Goal: Transaction & Acquisition: Purchase product/service

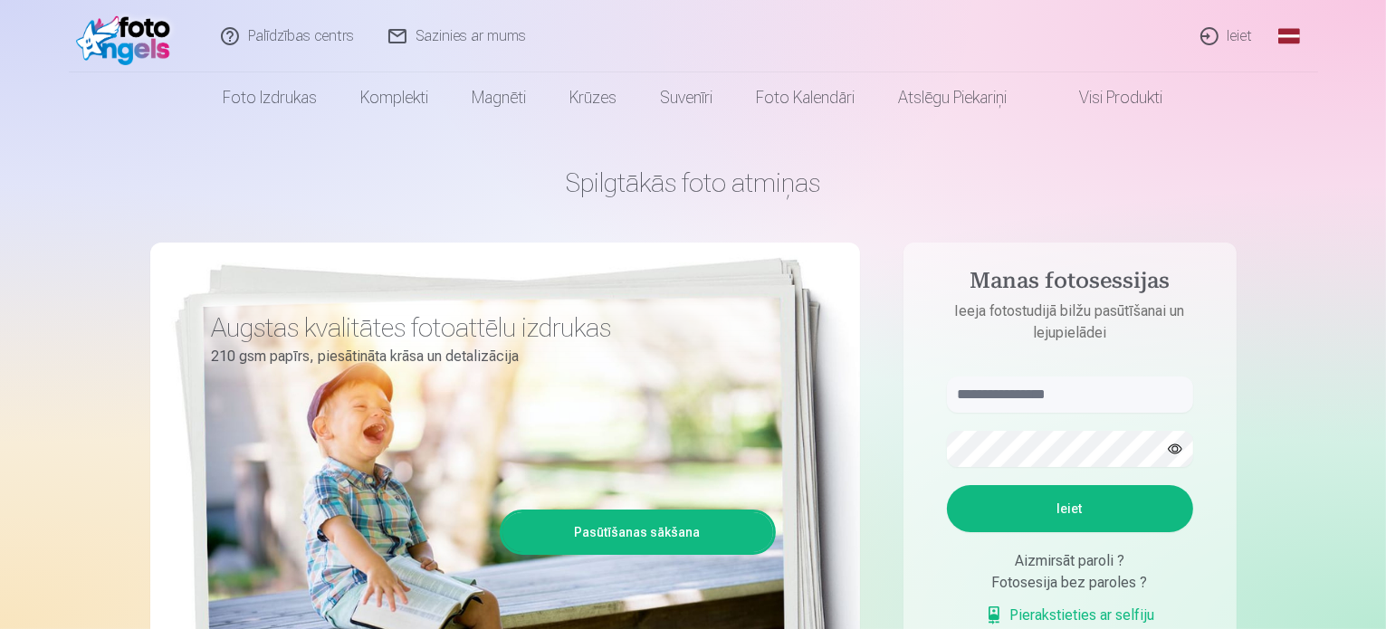
click at [1220, 37] on link "Ieiet" at bounding box center [1227, 36] width 87 height 72
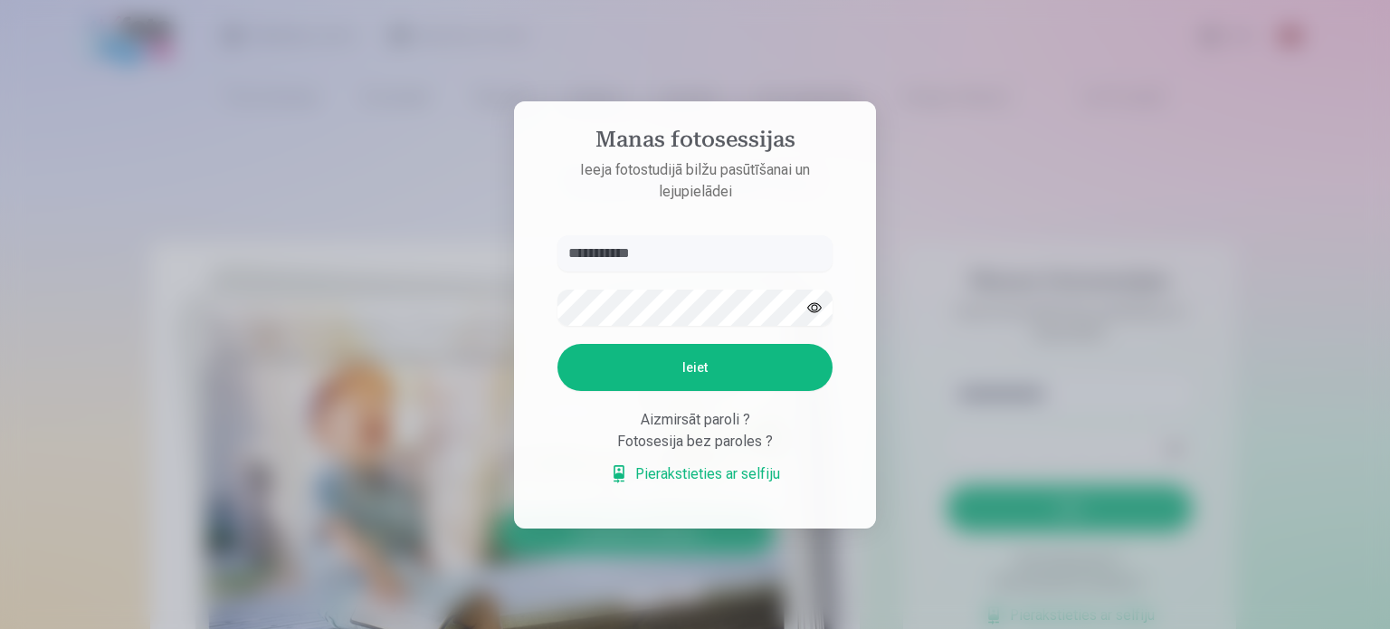
type input "**********"
click at [740, 372] on button "Ieiet" at bounding box center [695, 367] width 275 height 47
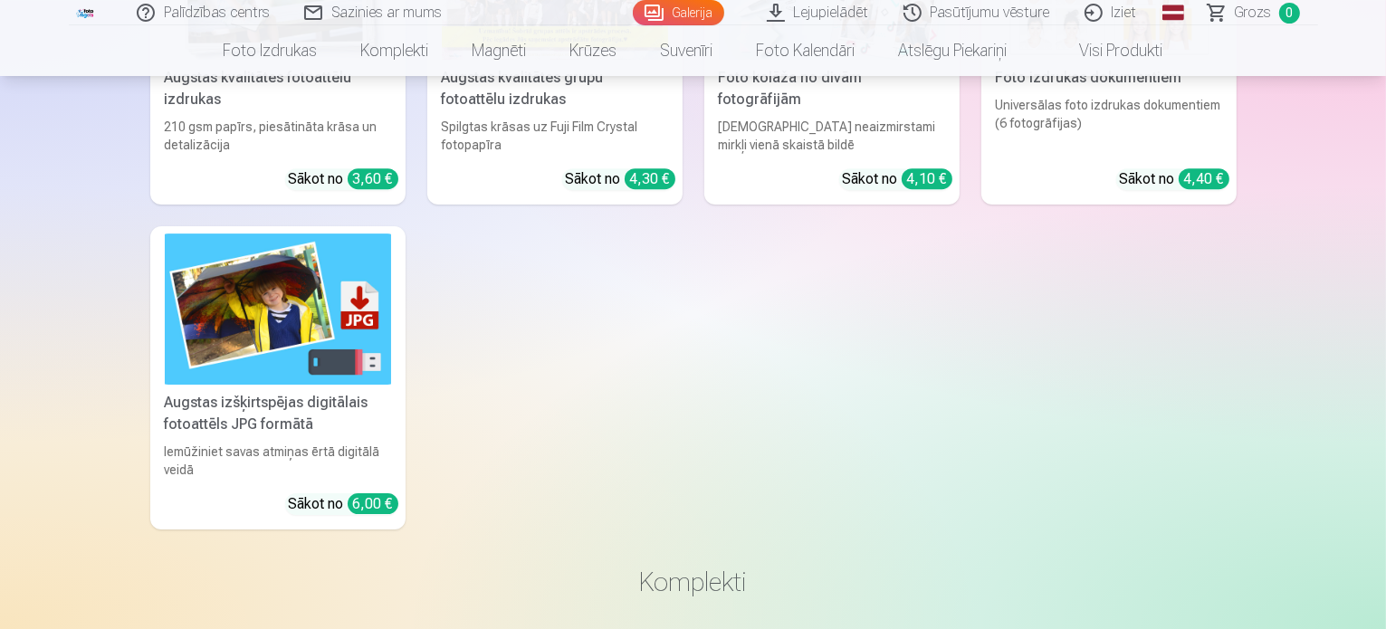
scroll to position [5883, 0]
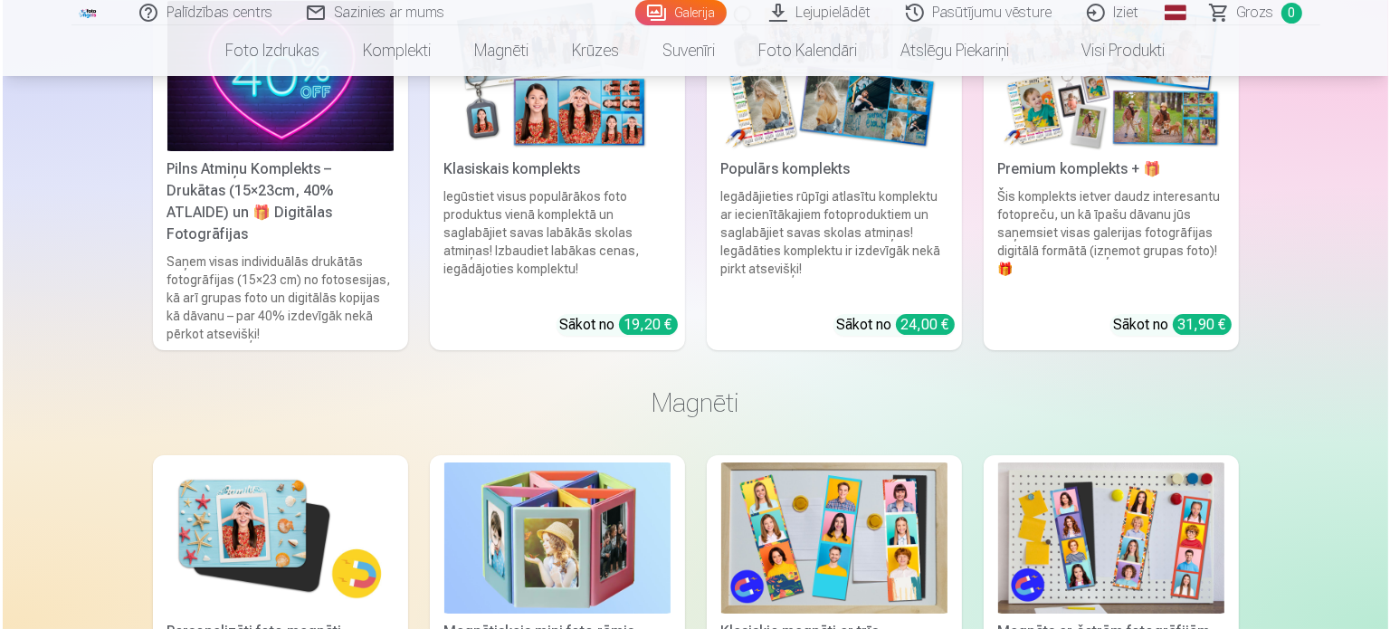
scroll to position [6535, 0]
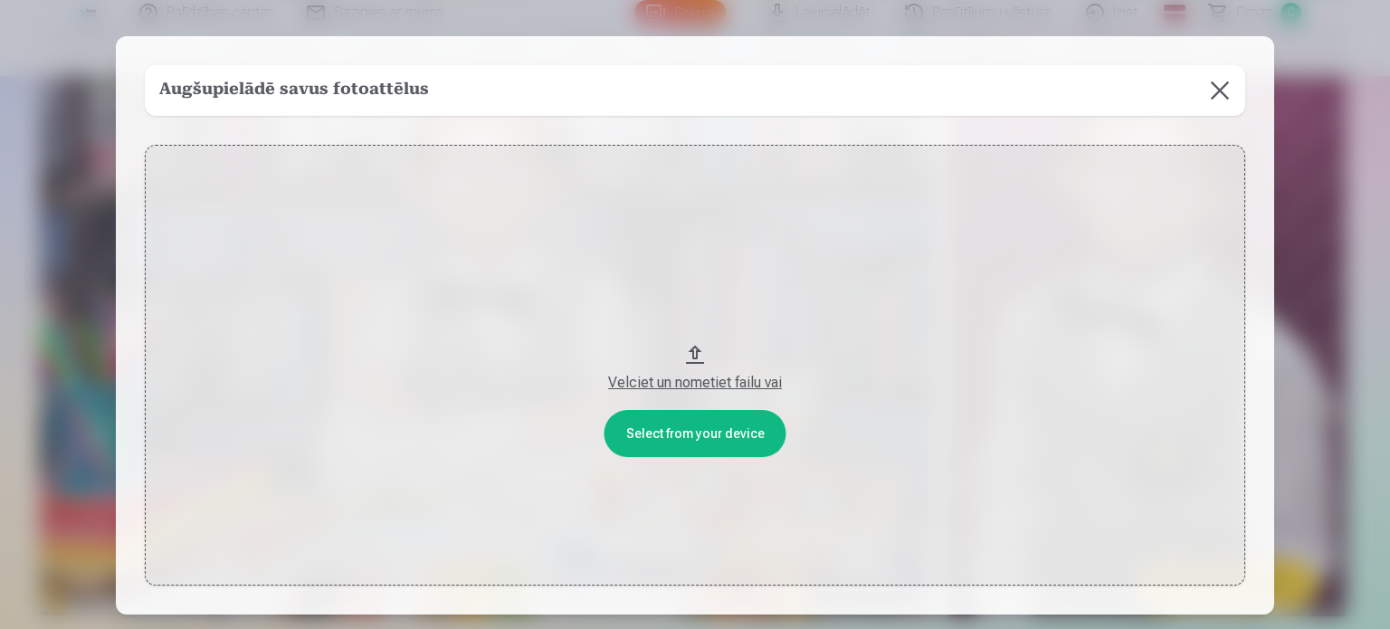
click at [688, 434] on button "Velciet un nometiet failu vai" at bounding box center [695, 365] width 1101 height 441
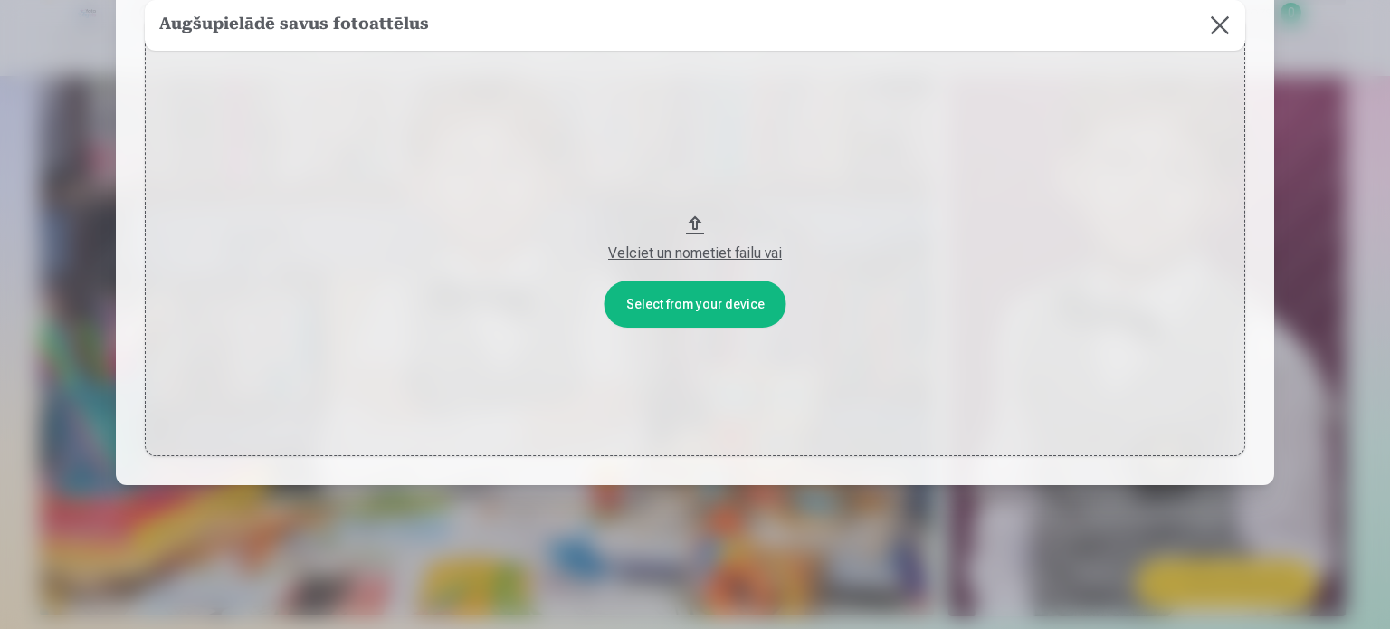
click at [692, 224] on button "Velciet un nometiet failu vai" at bounding box center [695, 235] width 1101 height 441
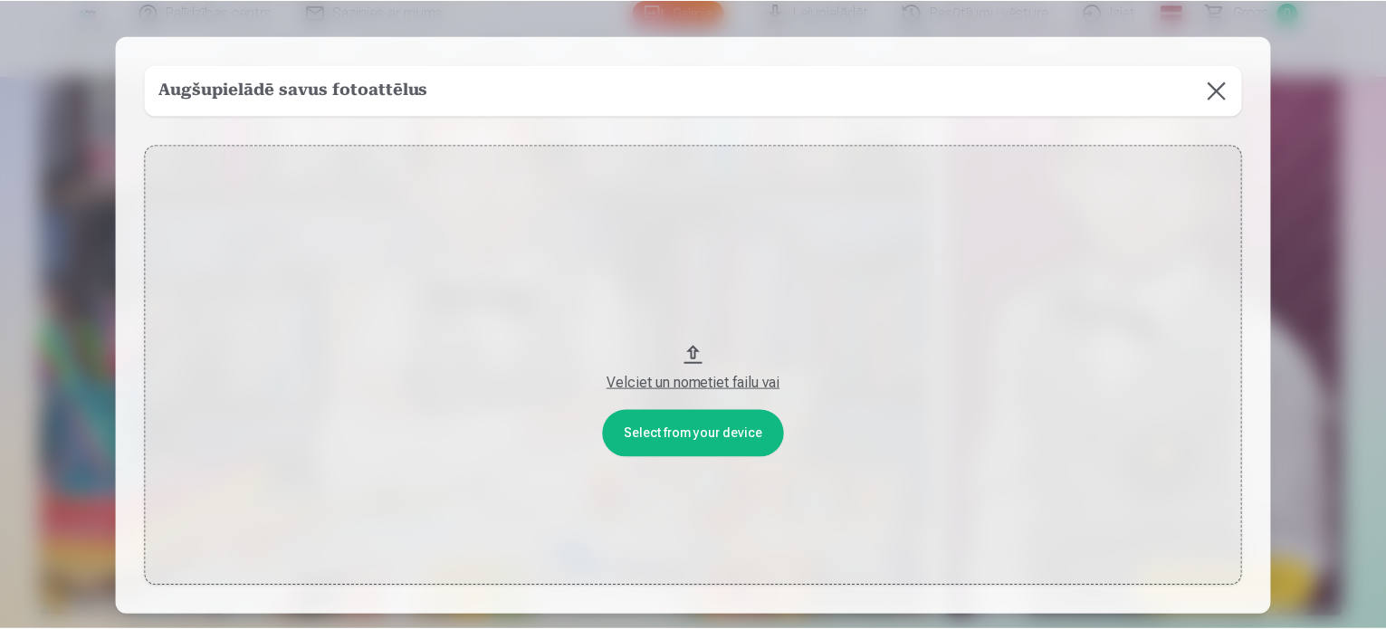
scroll to position [0, 0]
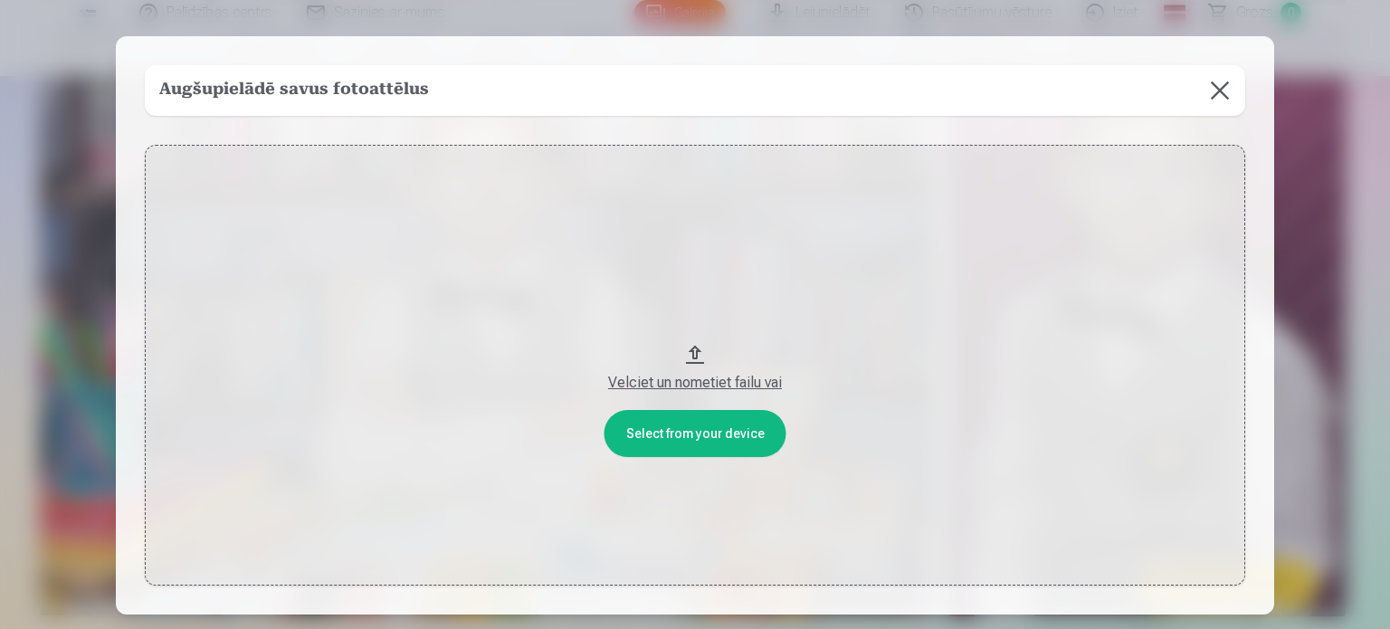
click at [1210, 91] on button at bounding box center [1220, 90] width 51 height 51
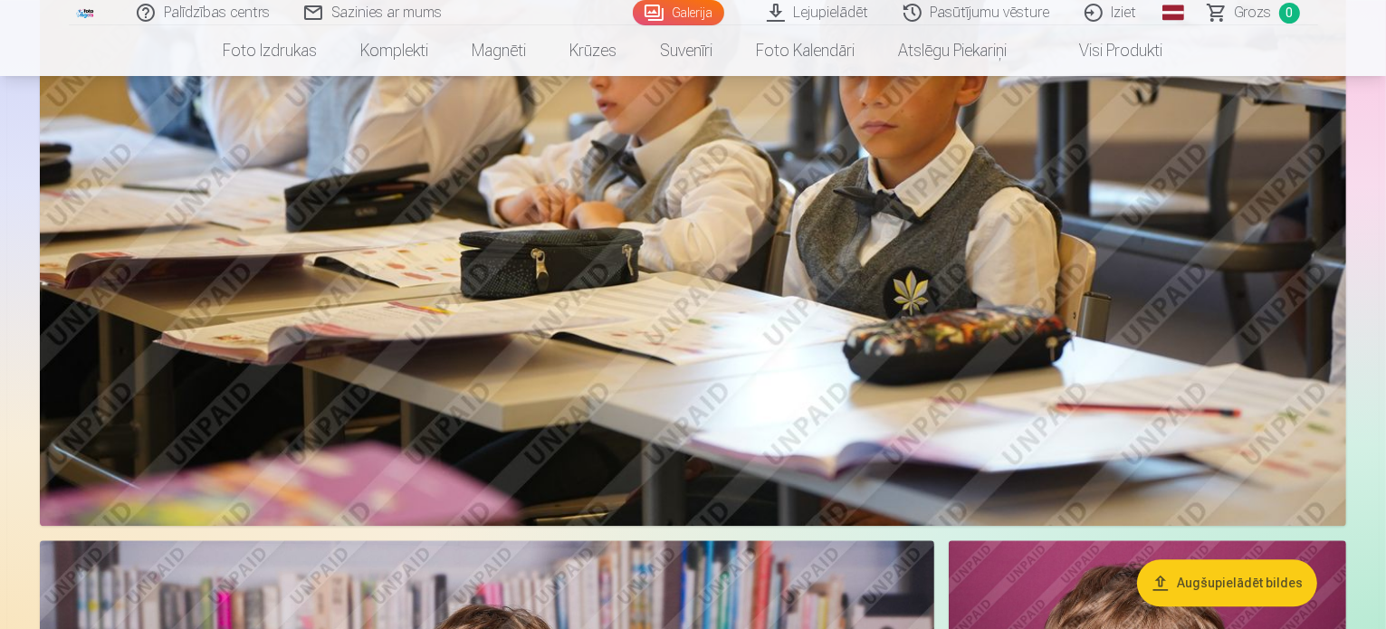
scroll to position [3639, 0]
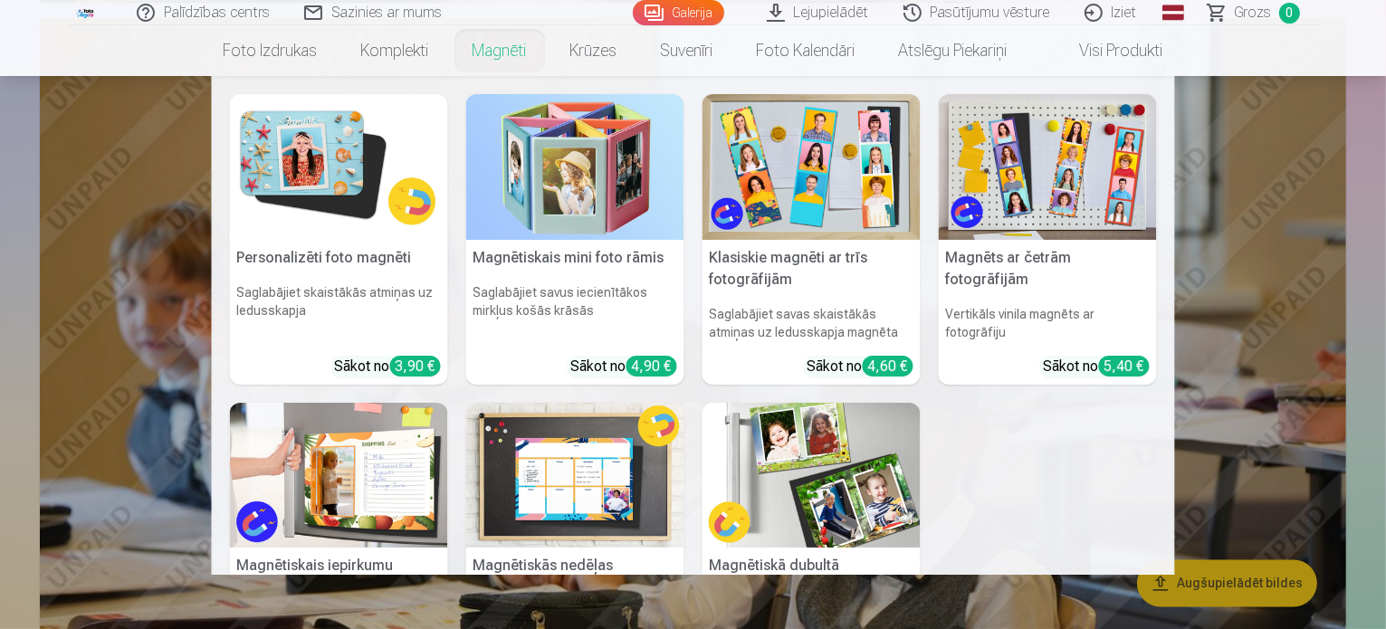
click at [500, 60] on link "Magnēti" at bounding box center [500, 50] width 98 height 51
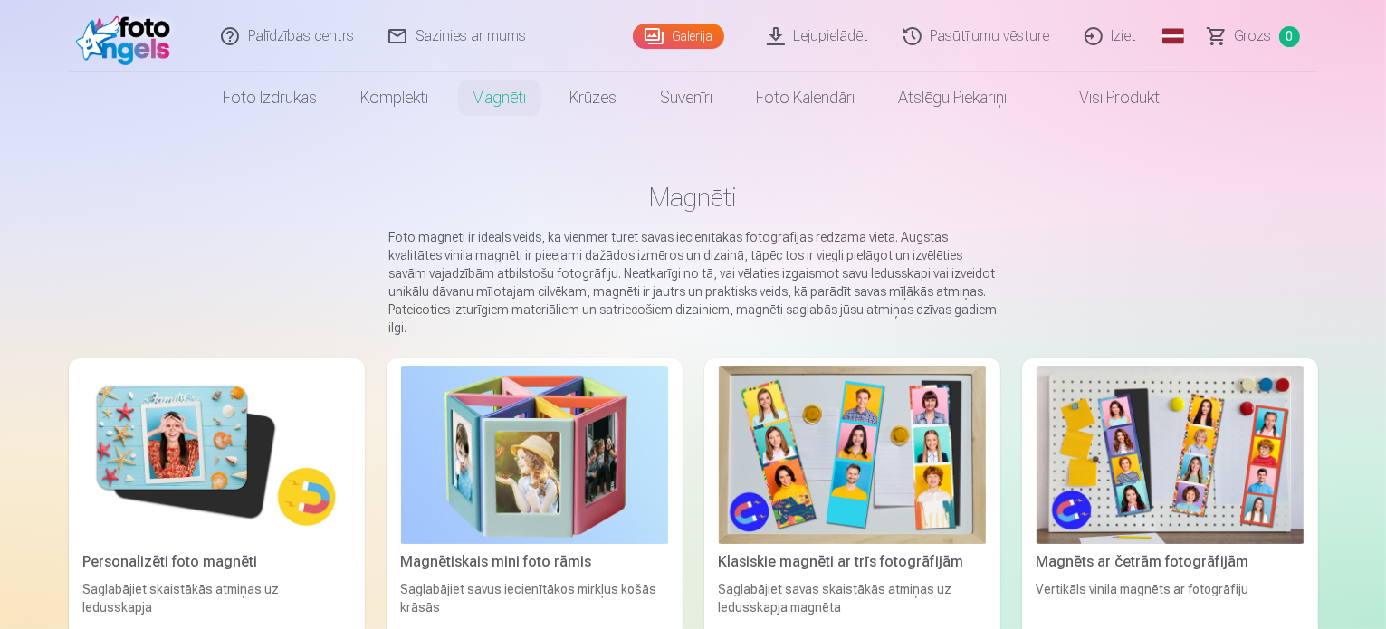
click at [672, 32] on link "Galerija" at bounding box center [678, 36] width 91 height 25
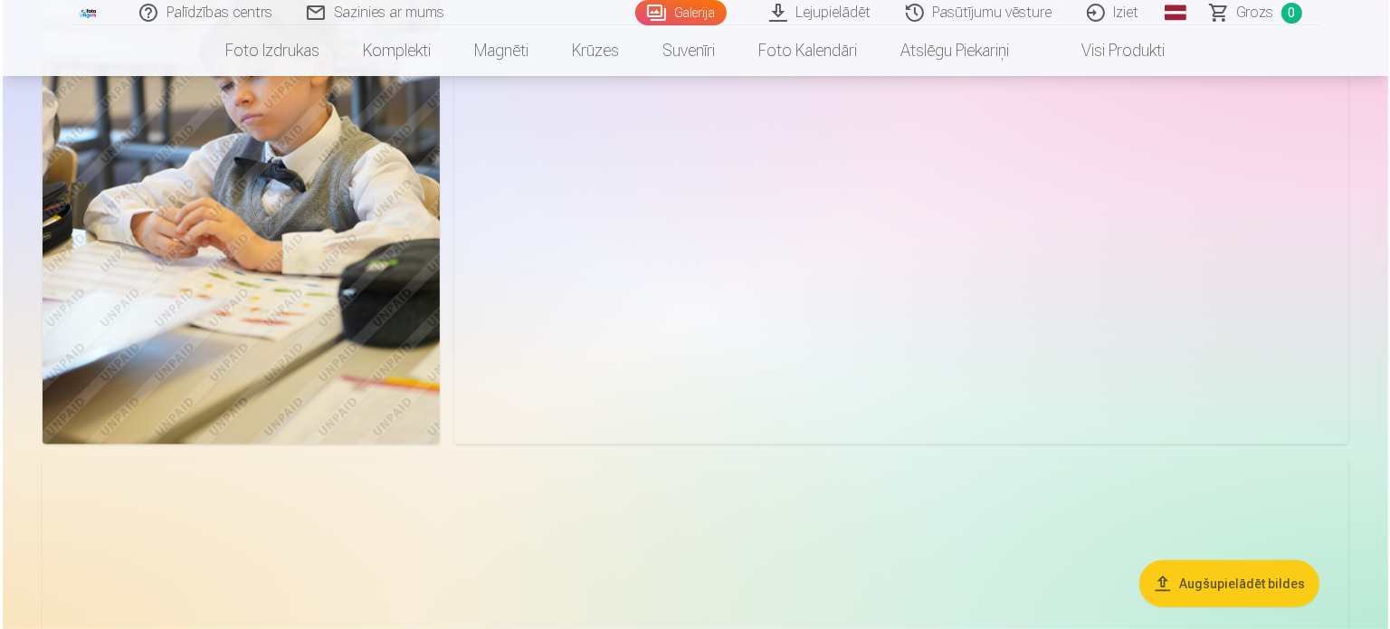
scroll to position [996, 0]
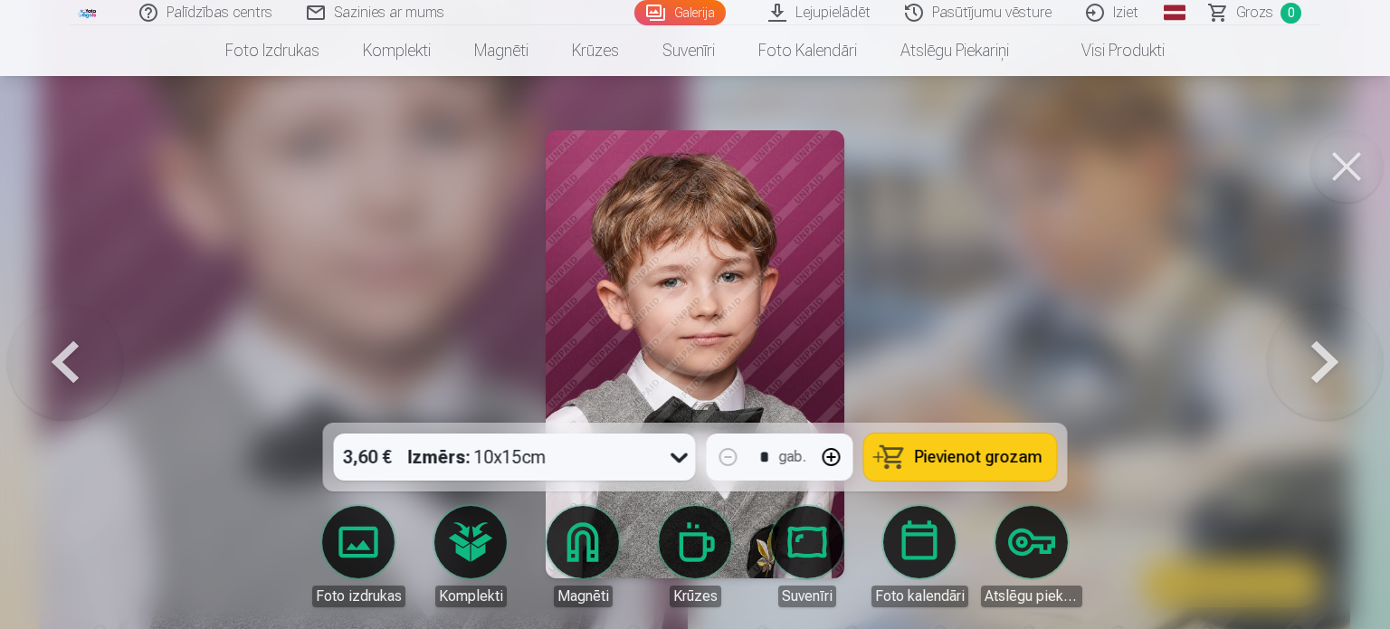
click at [605, 544] on link "Magnēti" at bounding box center [582, 556] width 101 height 101
